Goal: Obtain resource: Download file/media

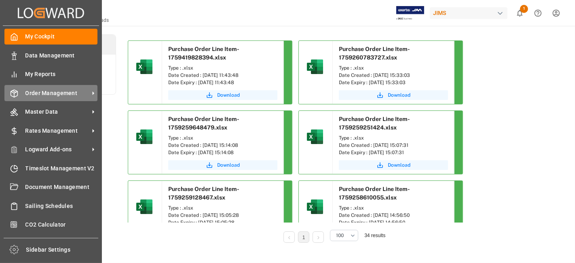
click at [57, 93] on span "Order Management" at bounding box center [57, 93] width 64 height 8
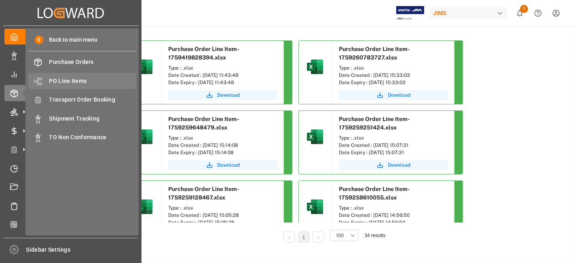
click at [88, 77] on span "PO Line Items" at bounding box center [92, 81] width 87 height 8
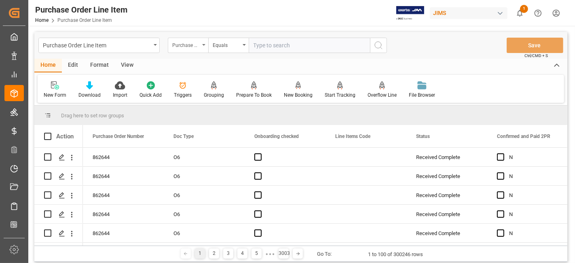
click at [201, 49] on div "Purchase Order Number" at bounding box center [188, 45] width 40 height 15
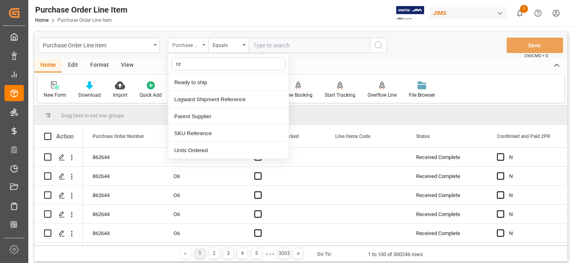
type input "ref"
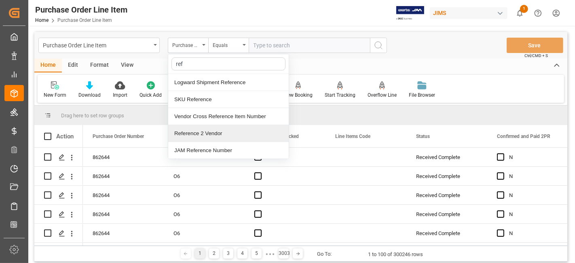
click at [210, 131] on div "Reference 2 Vendor" at bounding box center [228, 133] width 121 height 17
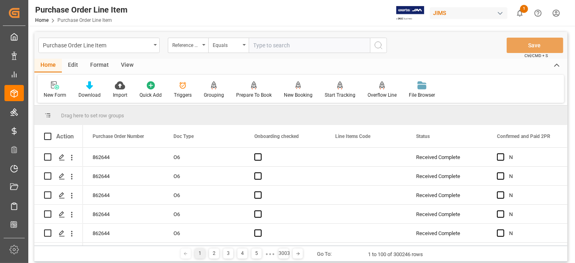
click at [263, 46] on input "text" at bounding box center [309, 45] width 121 height 15
paste input "77-11324-US"
type input "77-11324-US"
click at [380, 46] on icon "search button" at bounding box center [379, 45] width 10 height 10
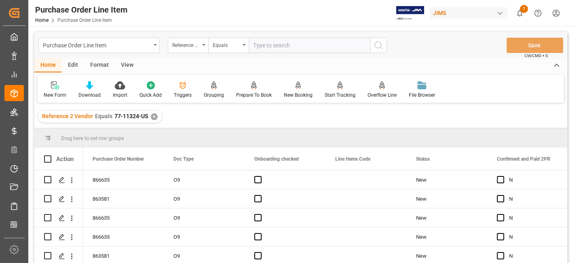
click at [124, 64] on div "View" at bounding box center [127, 66] width 25 height 14
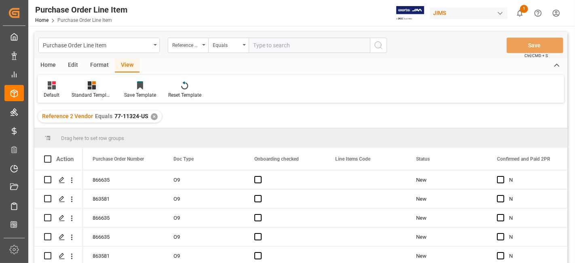
click at [88, 88] on icon at bounding box center [92, 85] width 8 height 8
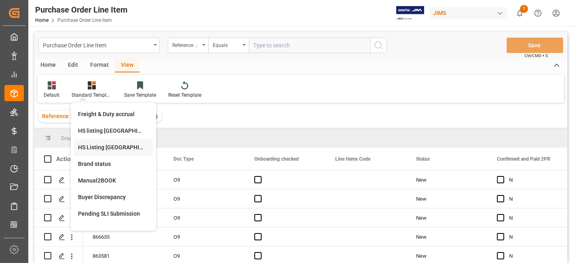
click at [111, 144] on div "HS Listing [GEOGRAPHIC_DATA]" at bounding box center [113, 147] width 71 height 8
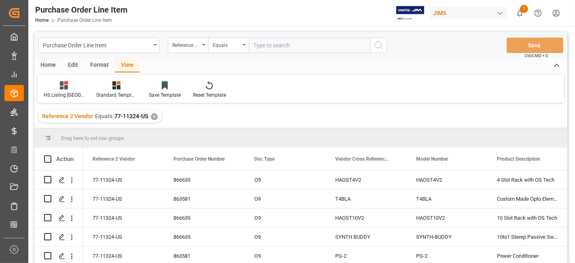
click at [43, 61] on div "Home" at bounding box center [48, 66] width 28 height 14
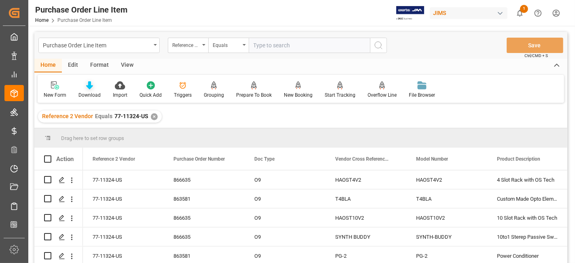
click at [83, 91] on div "Download" at bounding box center [89, 90] width 34 height 18
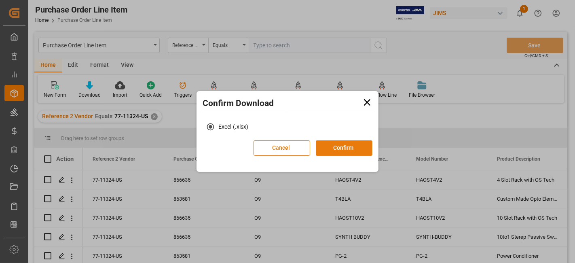
click at [327, 146] on button "Confirm" at bounding box center [344, 147] width 57 height 15
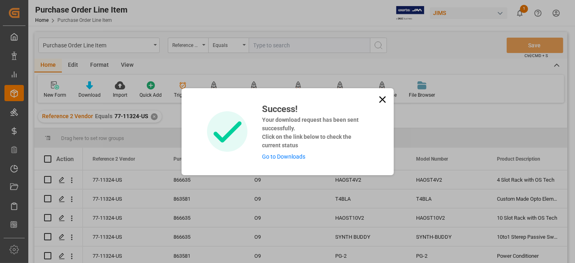
click at [300, 157] on link "Go to Downloads" at bounding box center [283, 156] width 43 height 6
